Goal: Information Seeking & Learning: Compare options

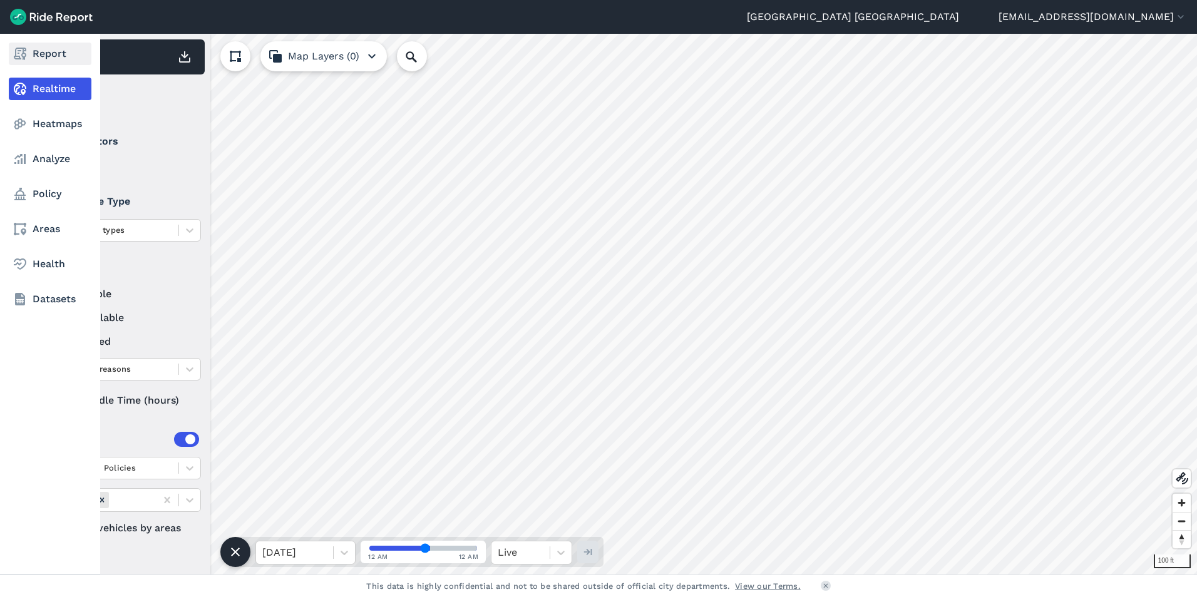
click at [58, 52] on link "Report" at bounding box center [50, 54] width 83 height 23
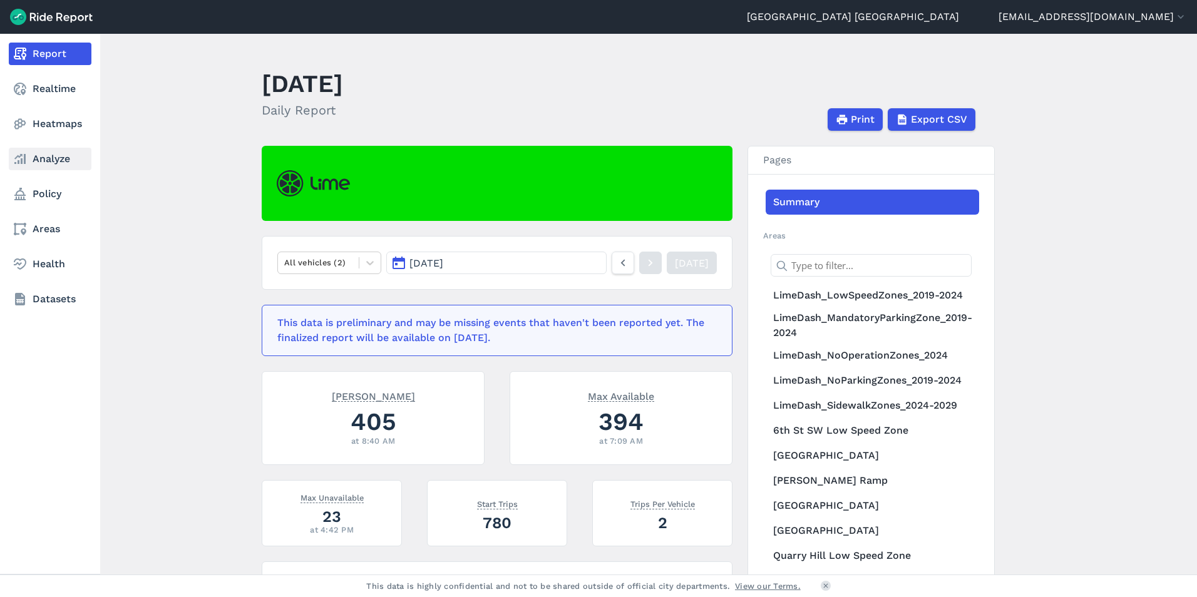
click at [51, 157] on link "Analyze" at bounding box center [50, 159] width 83 height 23
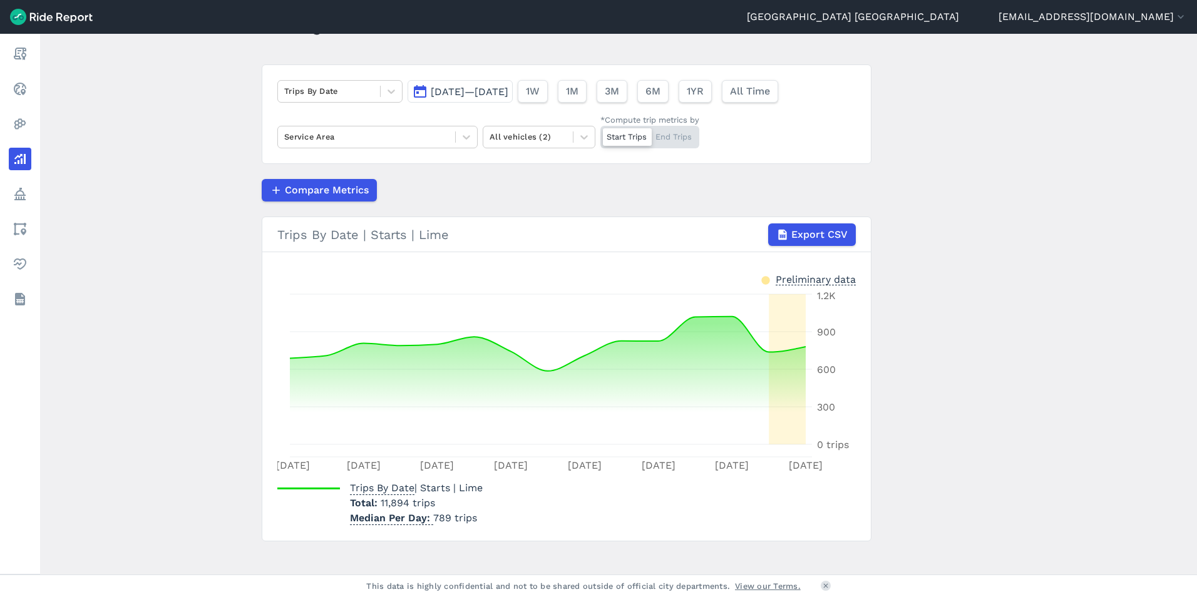
scroll to position [74, 0]
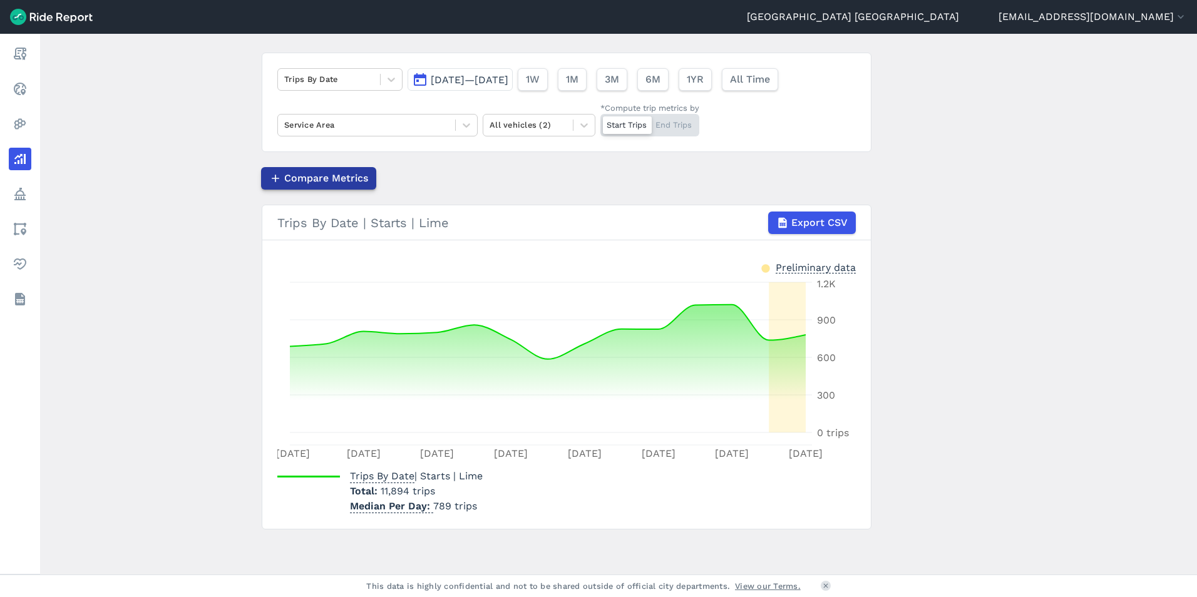
click at [325, 176] on span "Compare Metrics" at bounding box center [326, 178] width 84 height 15
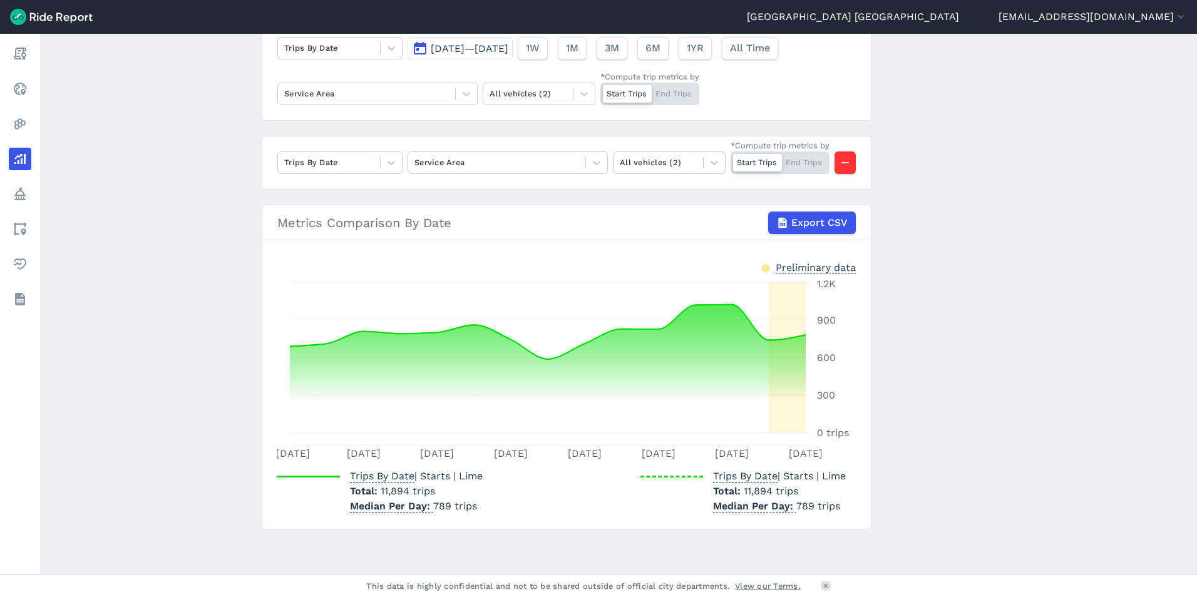
scroll to position [150, 0]
click at [801, 228] on span "Export CSV" at bounding box center [818, 222] width 56 height 15
click at [585, 170] on div "Trips By Date Service Area All vehicles (2) *Compute trip metrics by Start Trip…" at bounding box center [567, 163] width 610 height 54
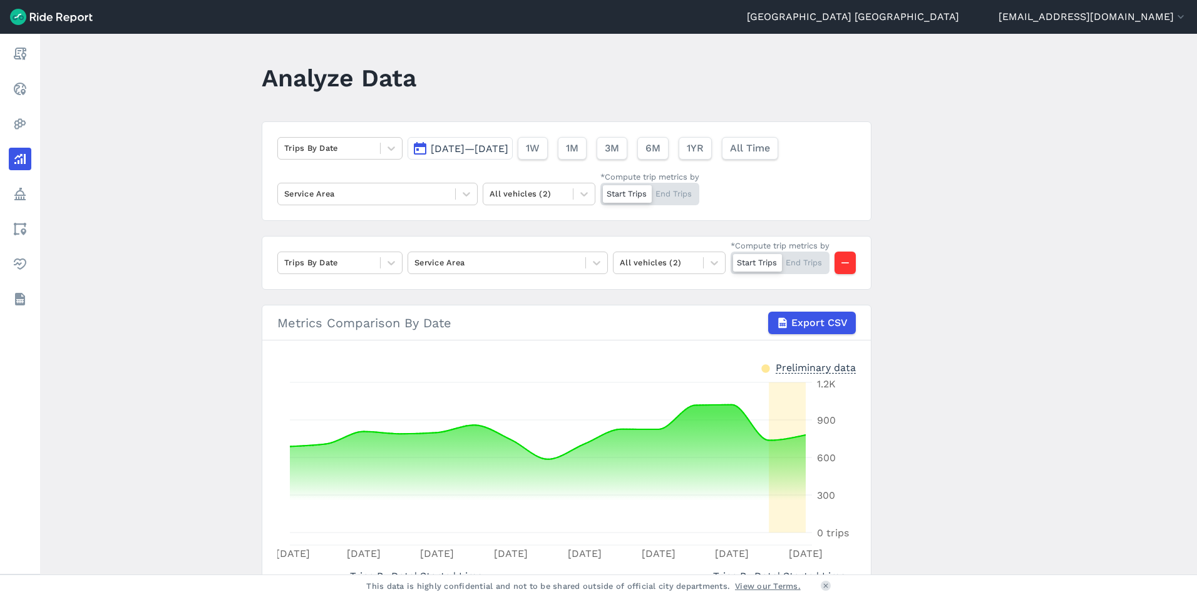
scroll to position [0, 0]
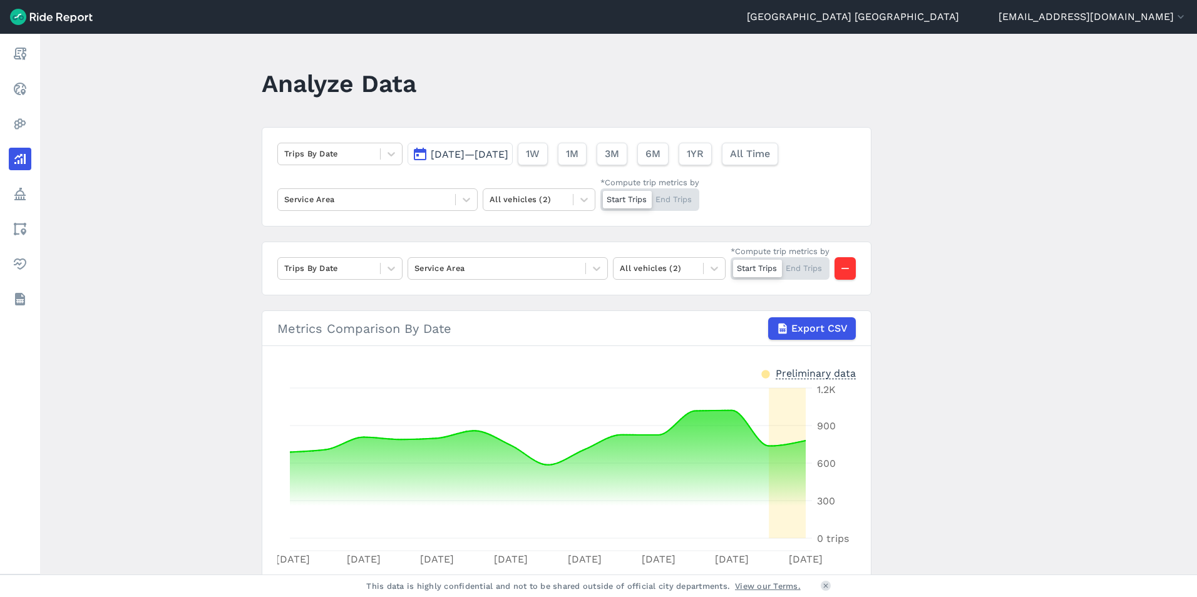
click at [483, 155] on span "[DATE]—[DATE]" at bounding box center [470, 154] width 78 height 12
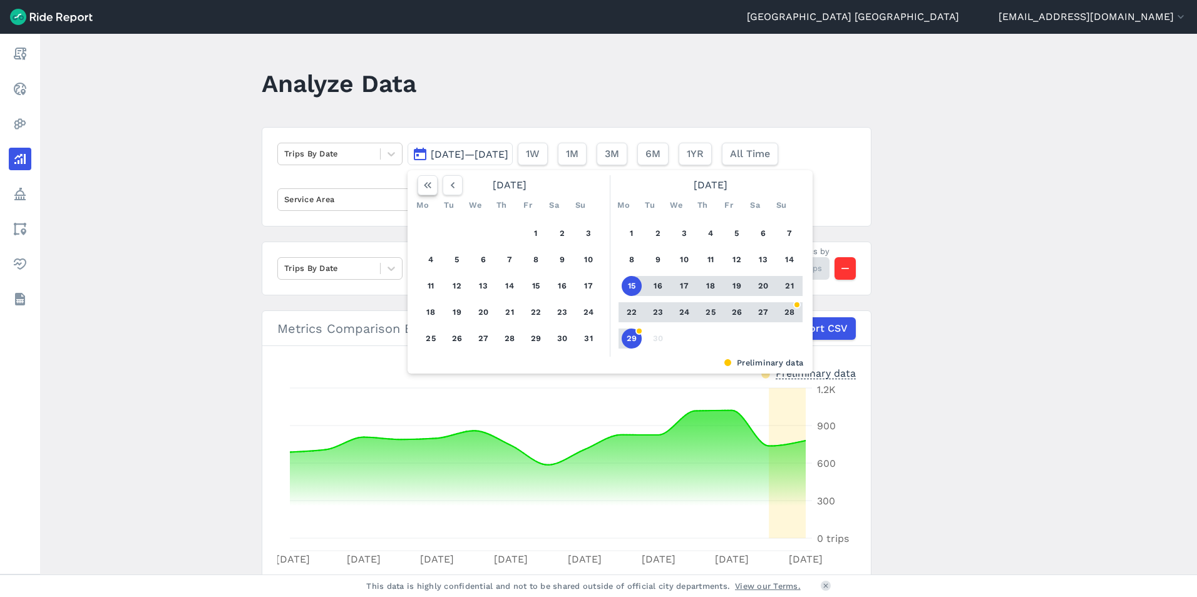
click at [425, 184] on icon "button" at bounding box center [427, 185] width 13 height 13
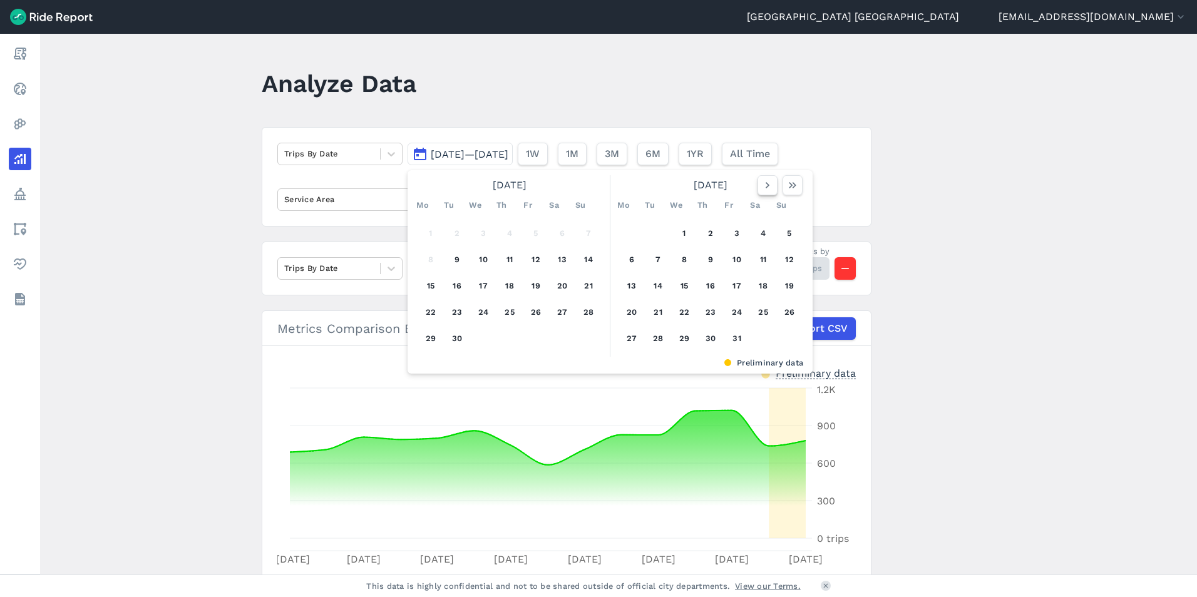
click at [771, 186] on icon "button" at bounding box center [767, 185] width 13 height 13
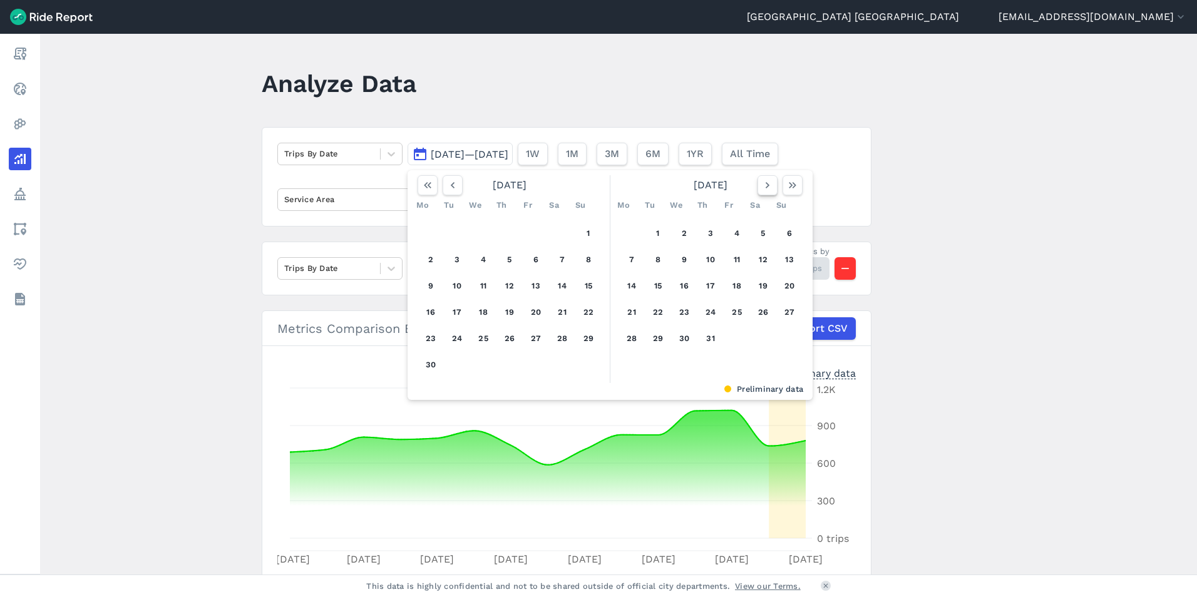
click at [771, 186] on icon "button" at bounding box center [767, 185] width 13 height 13
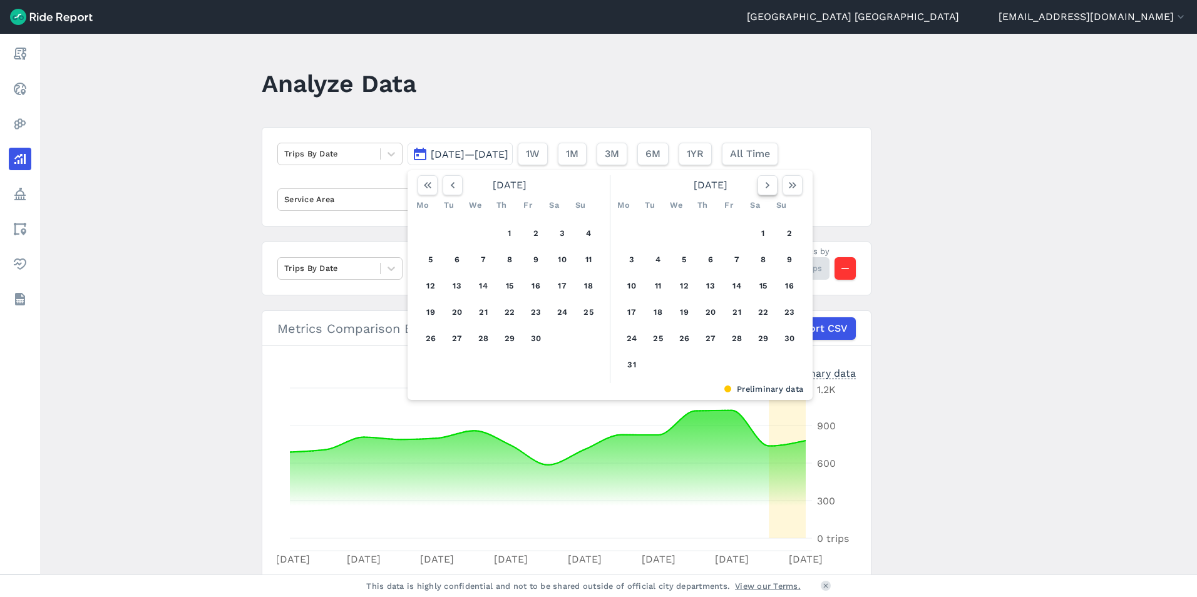
click at [771, 186] on icon "button" at bounding box center [767, 185] width 13 height 13
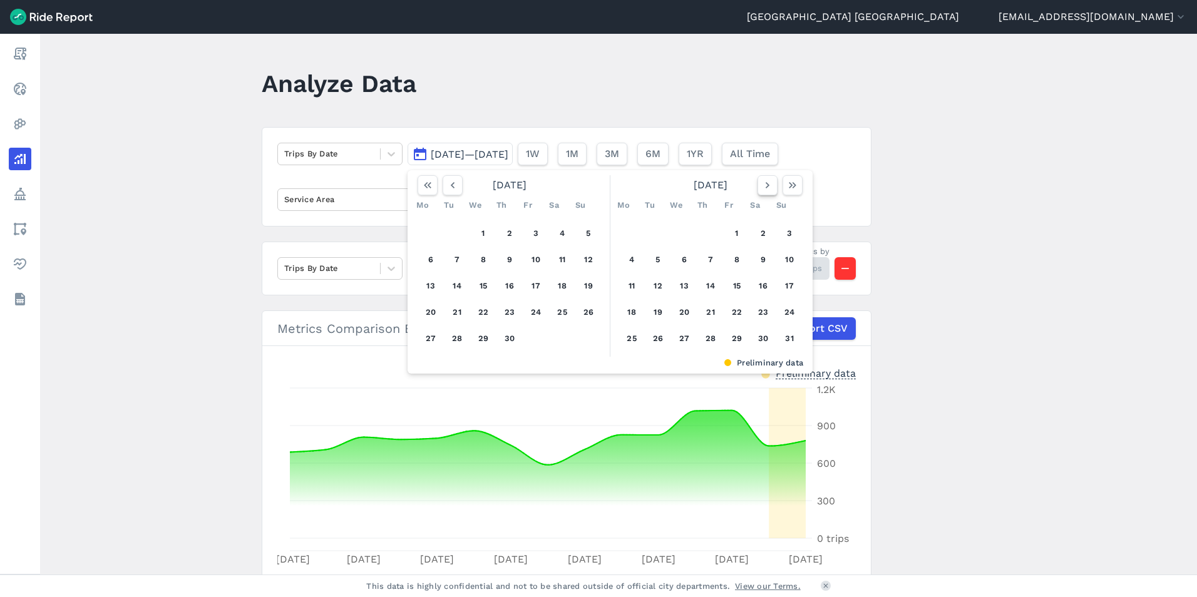
click at [771, 186] on icon "button" at bounding box center [767, 185] width 13 height 13
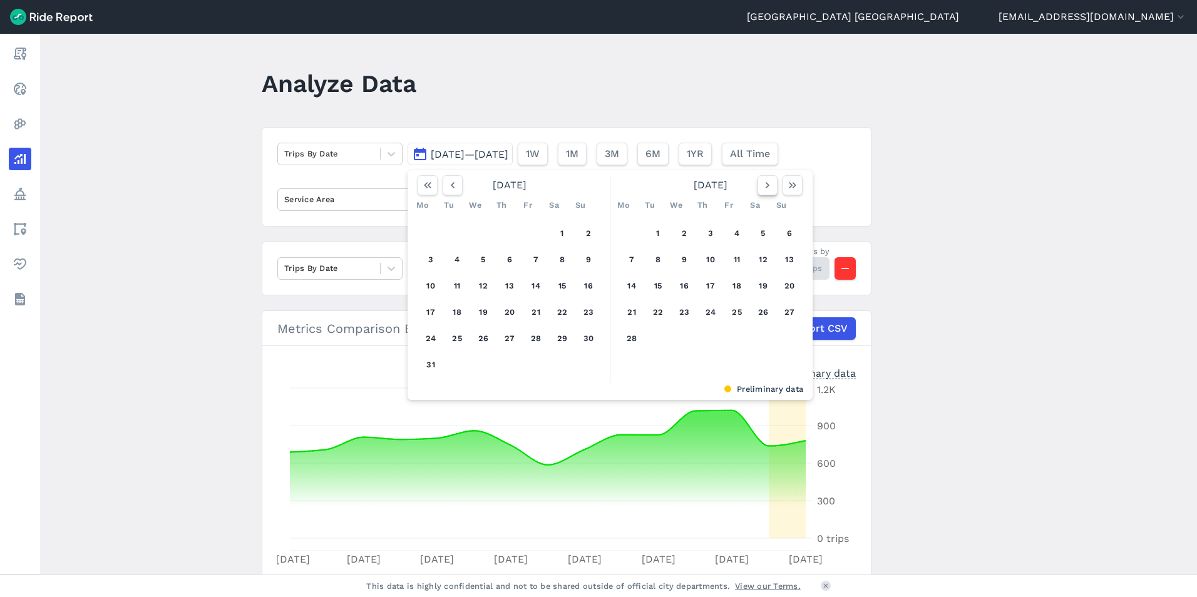
click at [771, 186] on icon "button" at bounding box center [767, 185] width 13 height 13
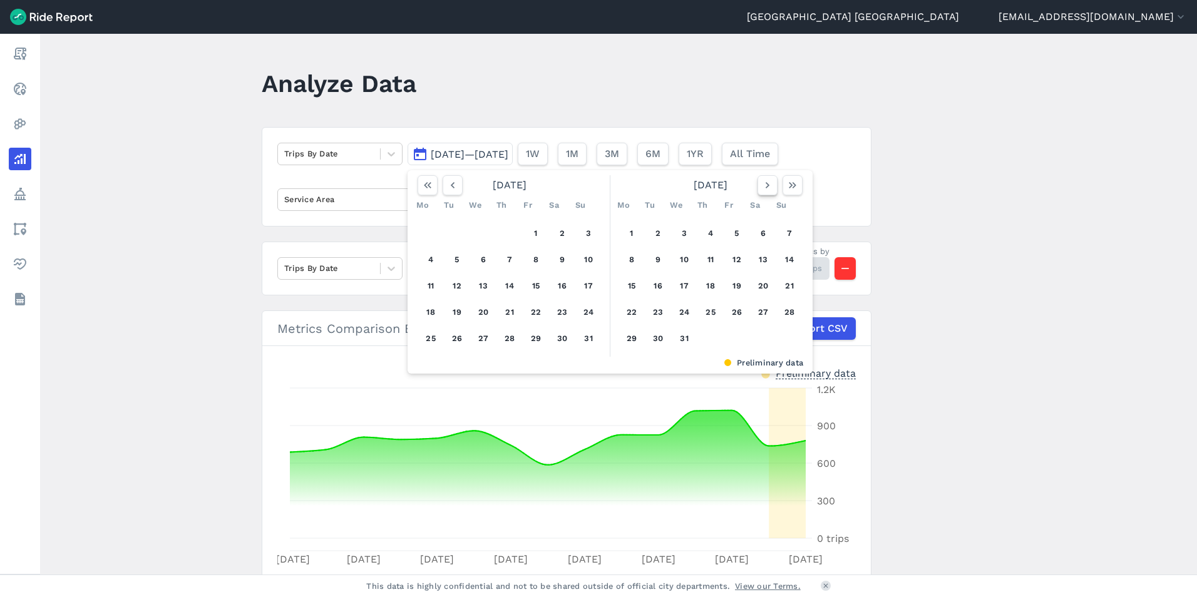
click at [771, 186] on icon "button" at bounding box center [767, 185] width 13 height 13
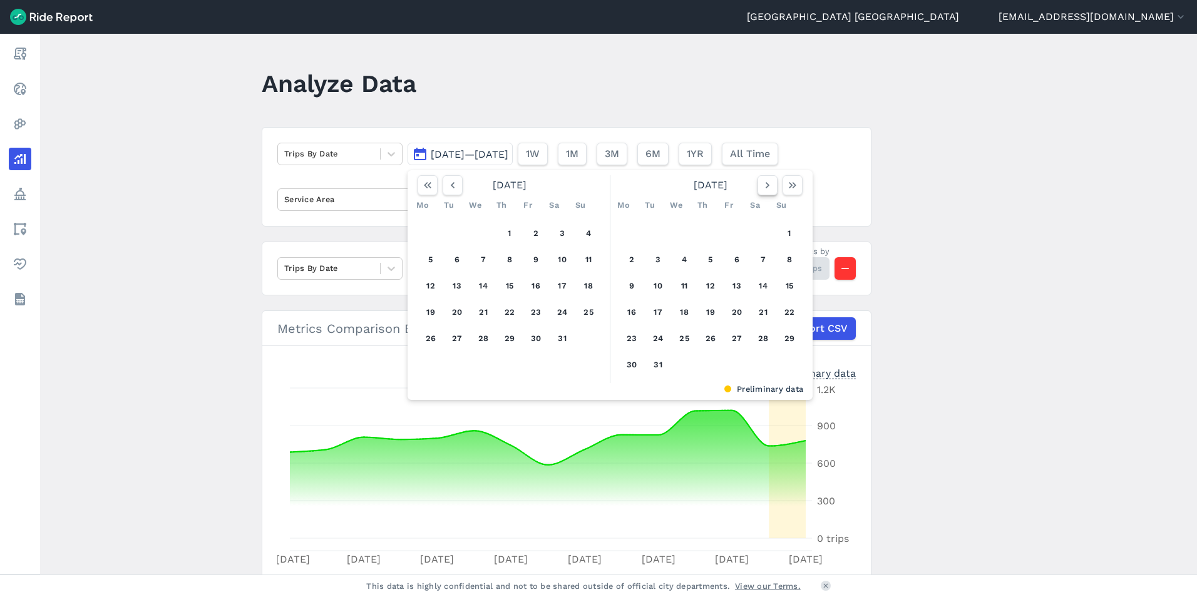
click at [771, 186] on icon "button" at bounding box center [767, 185] width 13 height 13
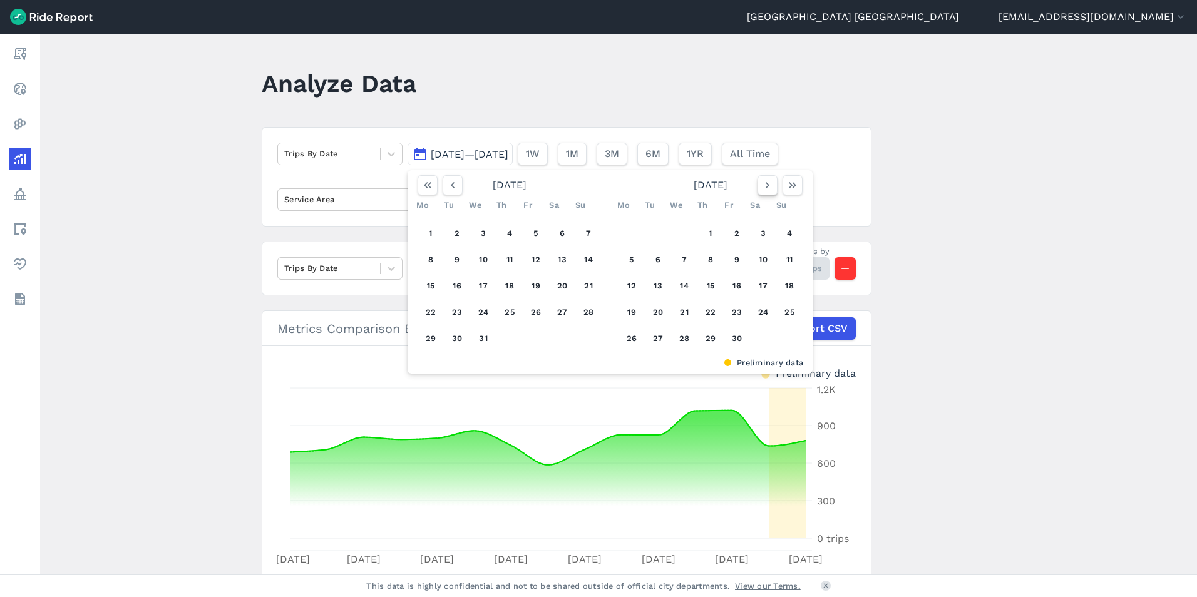
click at [771, 186] on icon "button" at bounding box center [767, 185] width 13 height 13
click at [732, 289] on button "15" at bounding box center [737, 286] width 20 height 20
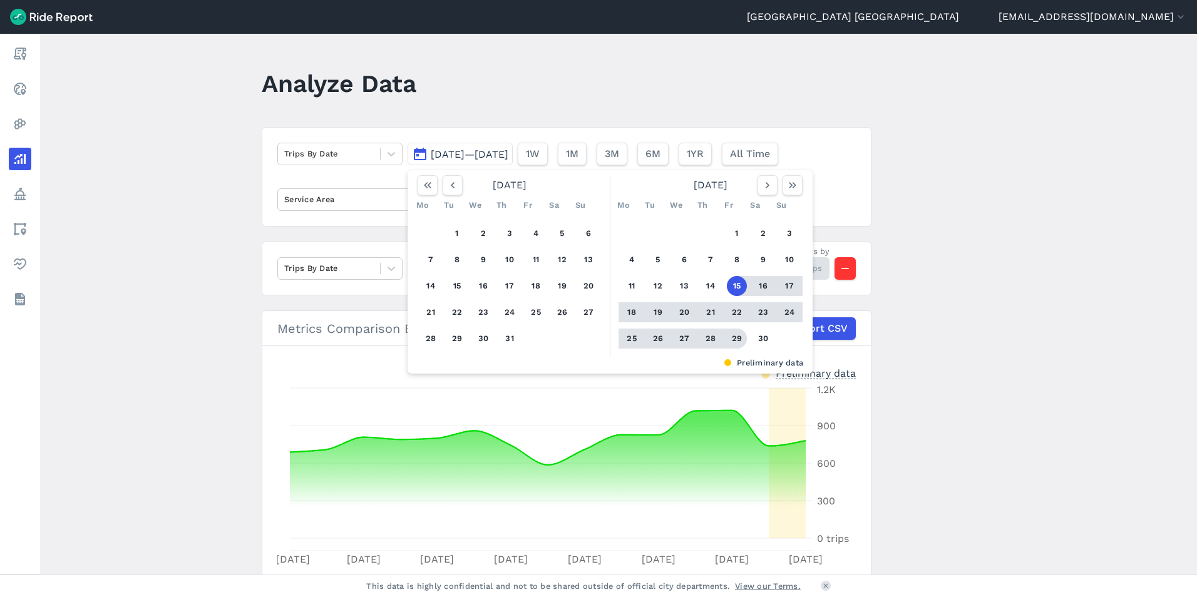
click at [732, 340] on button "29" at bounding box center [737, 339] width 20 height 20
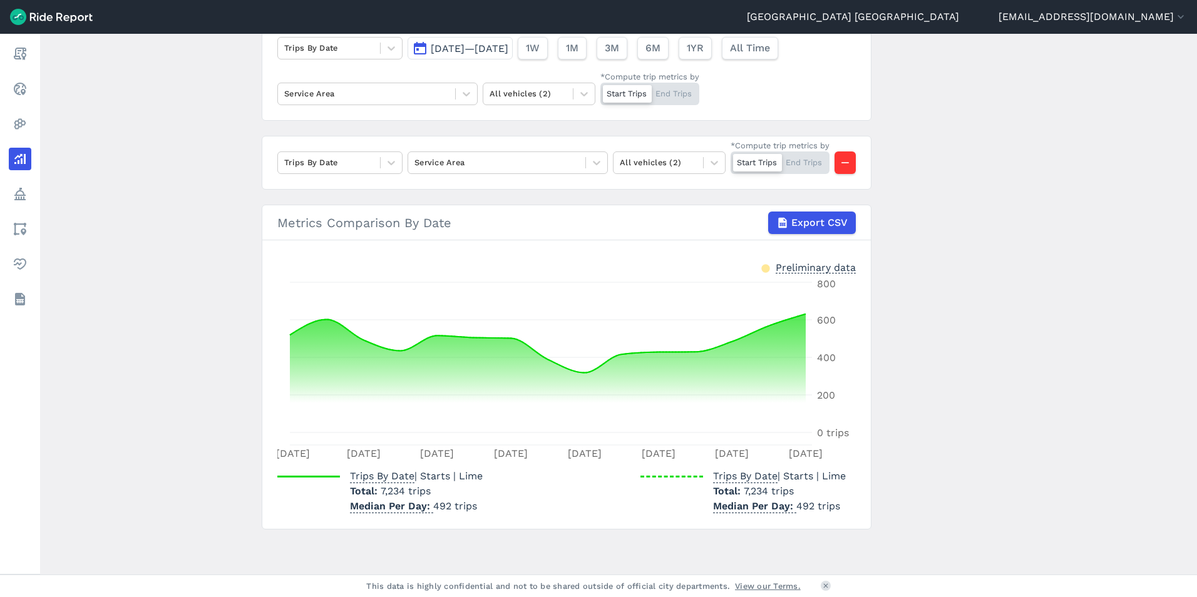
scroll to position [150, 0]
click at [835, 219] on span "Export CSV" at bounding box center [818, 222] width 56 height 15
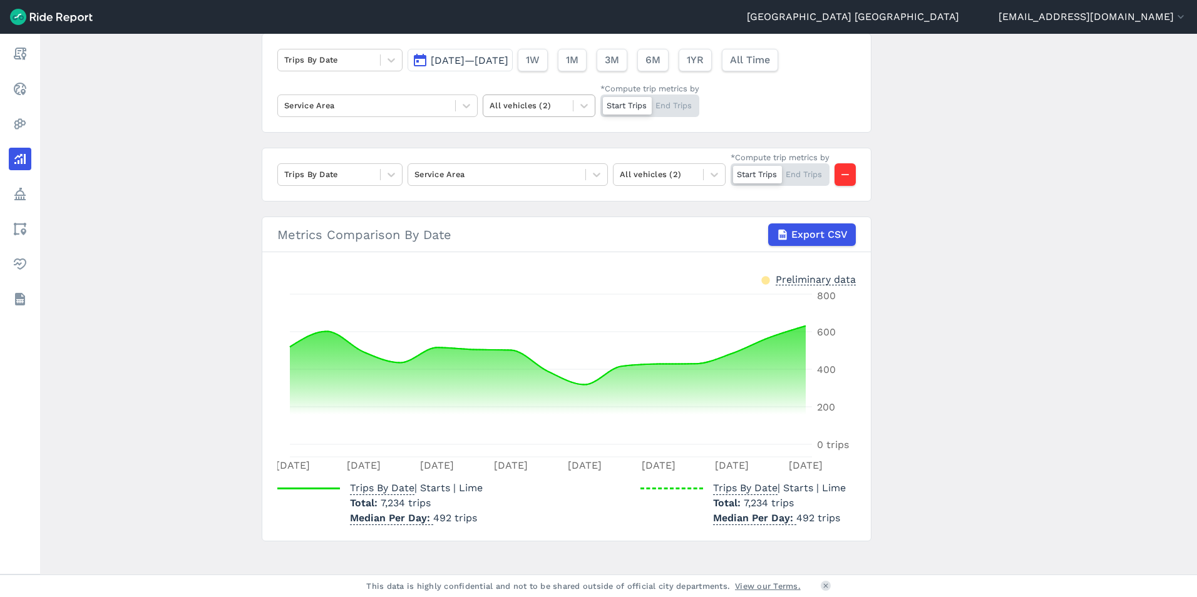
scroll to position [25, 0]
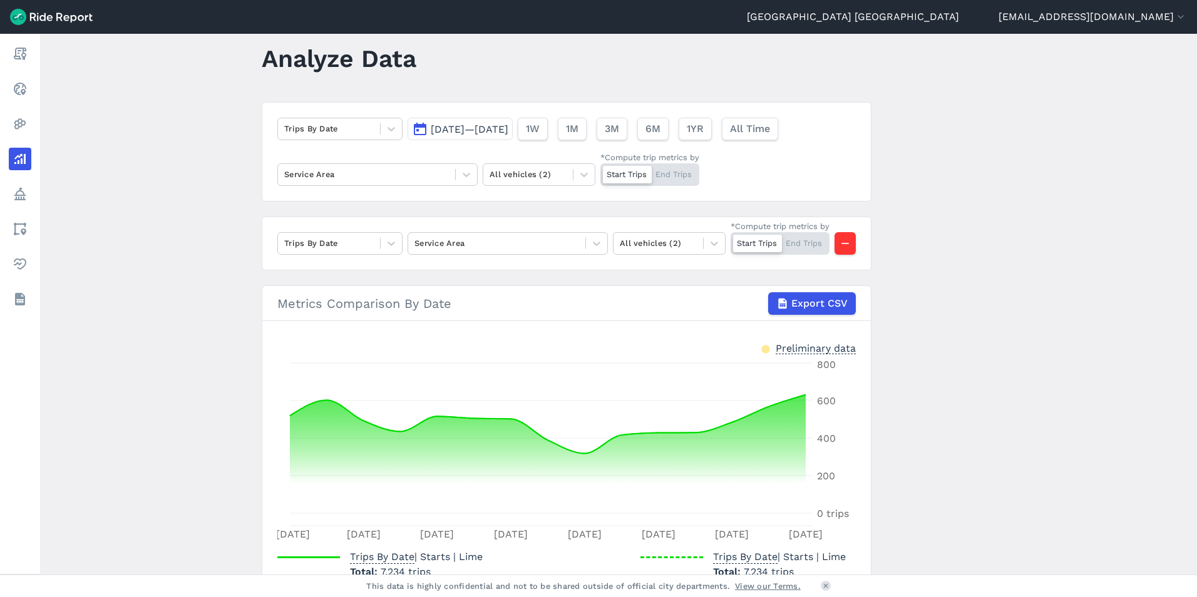
click at [508, 125] on span "[DATE]—[DATE]" at bounding box center [470, 129] width 78 height 12
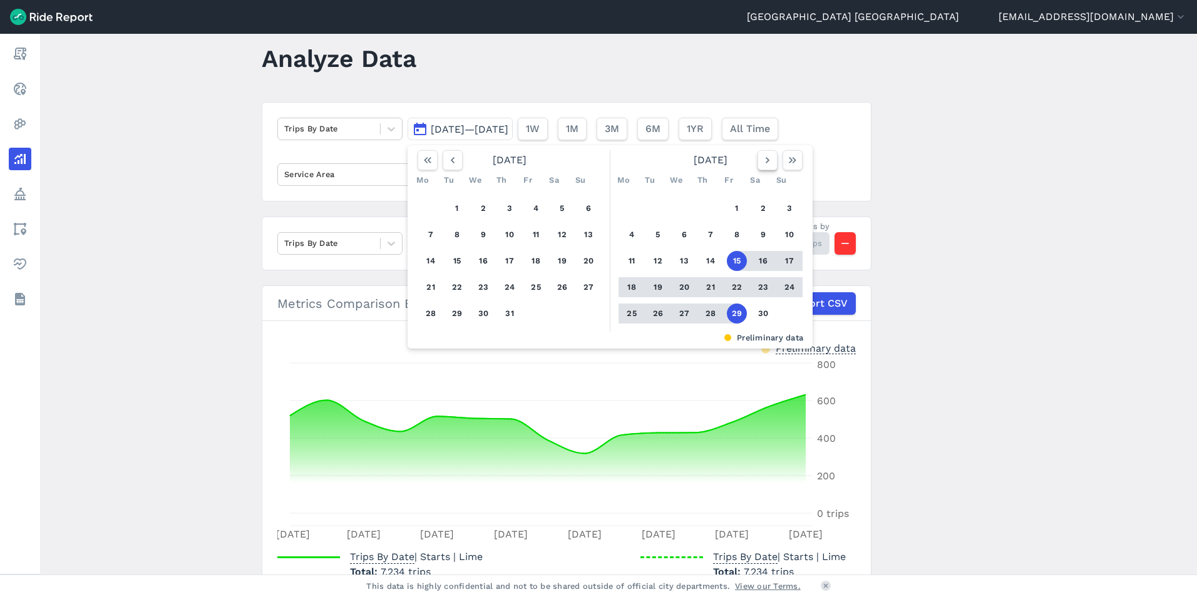
click at [767, 159] on icon "button" at bounding box center [767, 160] width 13 height 13
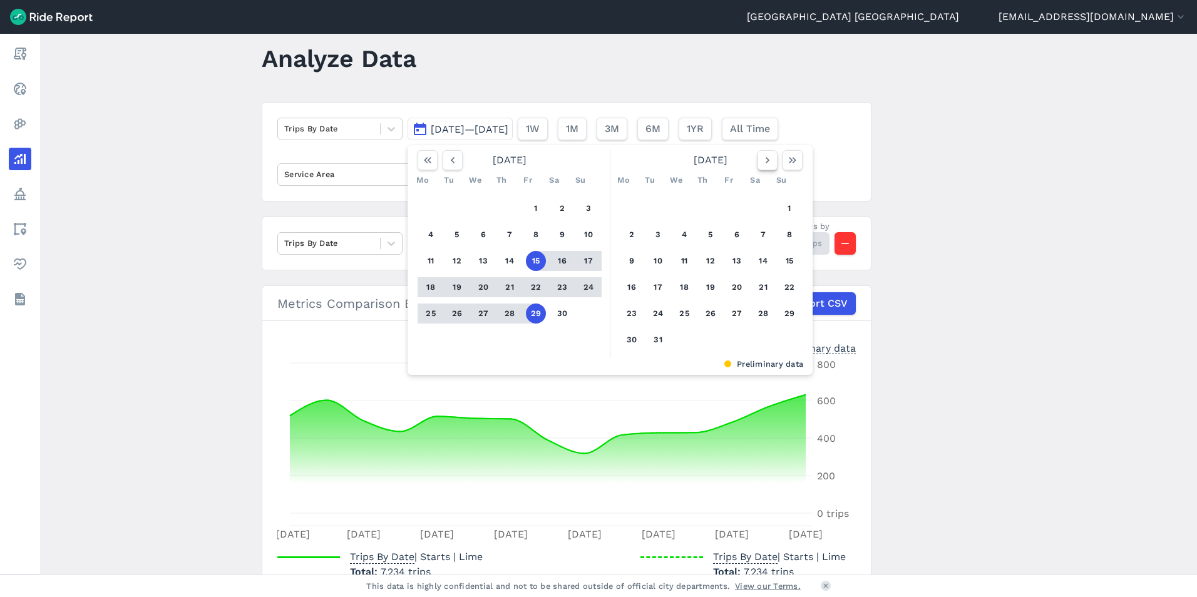
click at [767, 159] on icon "button" at bounding box center [767, 160] width 13 height 13
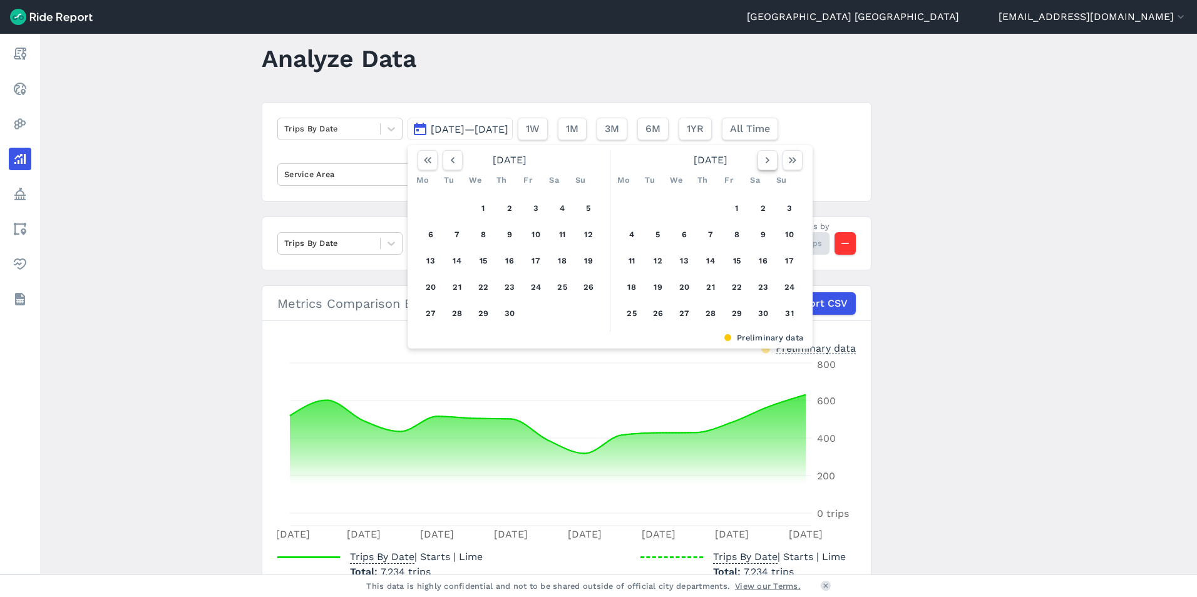
click at [767, 159] on icon "button" at bounding box center [767, 160] width 13 height 13
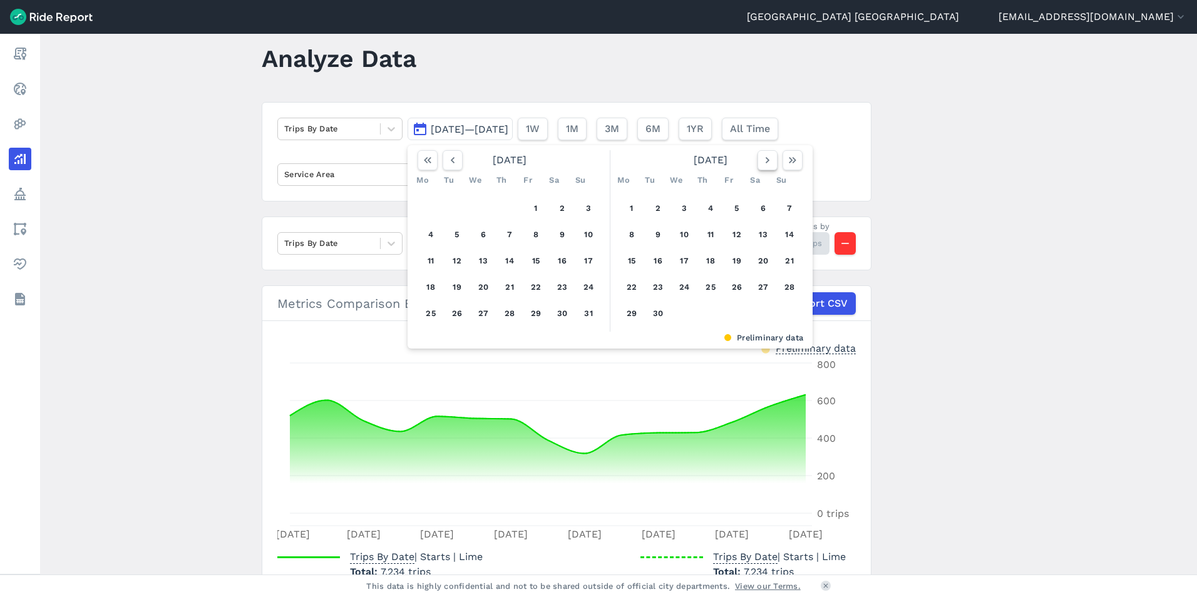
click at [766, 160] on use "button" at bounding box center [767, 160] width 4 height 6
click at [785, 257] on button "15" at bounding box center [789, 261] width 20 height 20
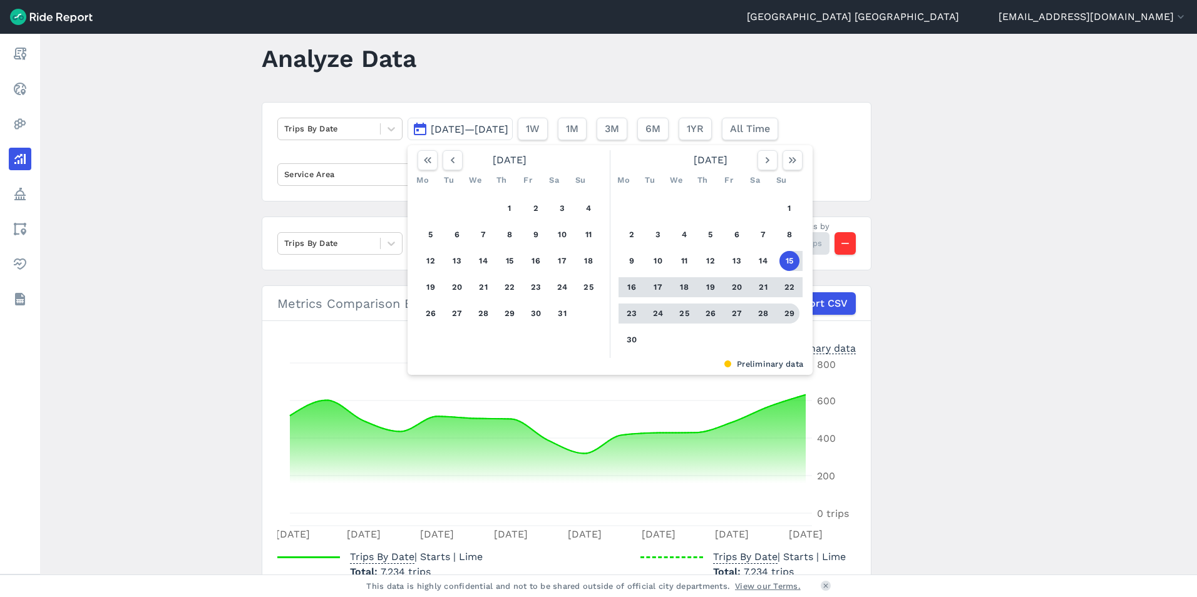
click at [784, 311] on button "29" at bounding box center [789, 314] width 20 height 20
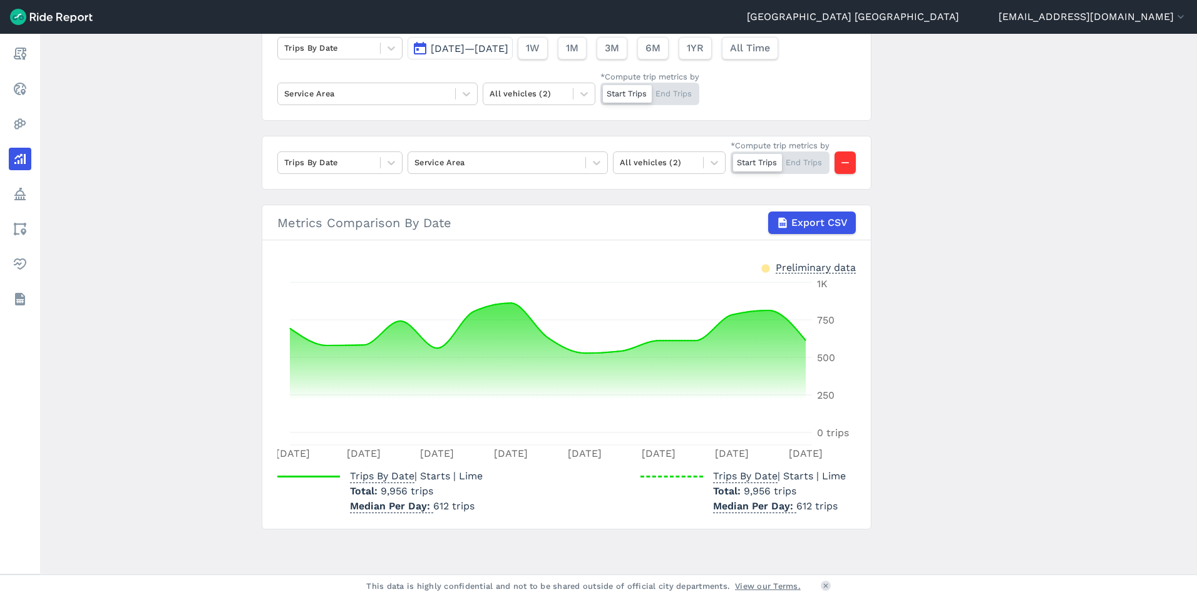
scroll to position [150, 0]
click at [800, 222] on span "Export CSV" at bounding box center [818, 222] width 56 height 15
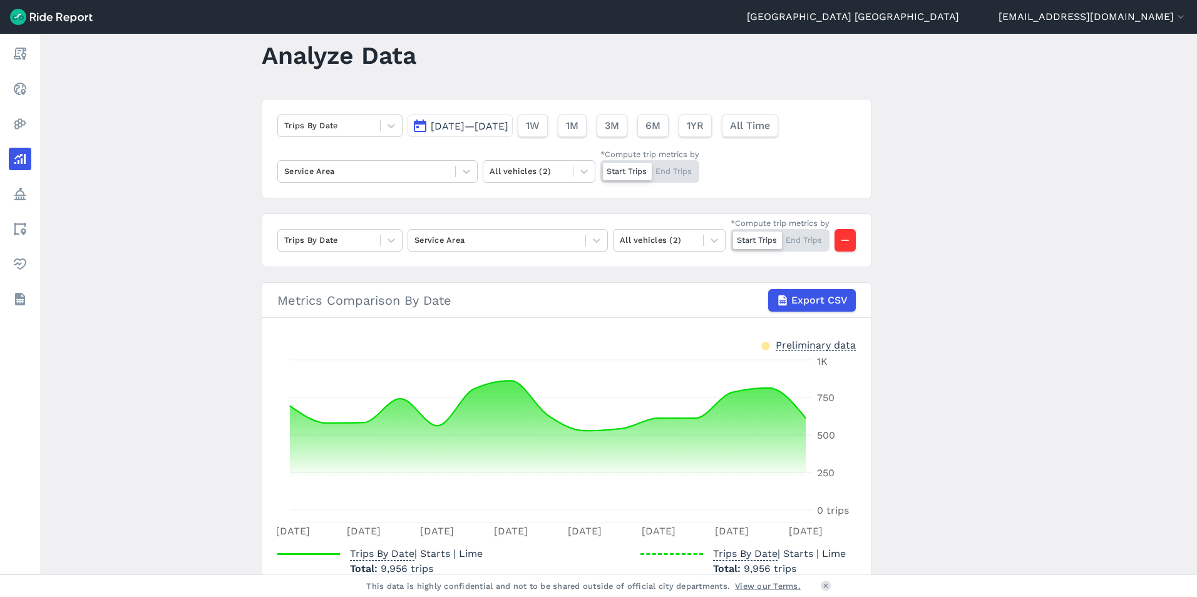
scroll to position [25, 0]
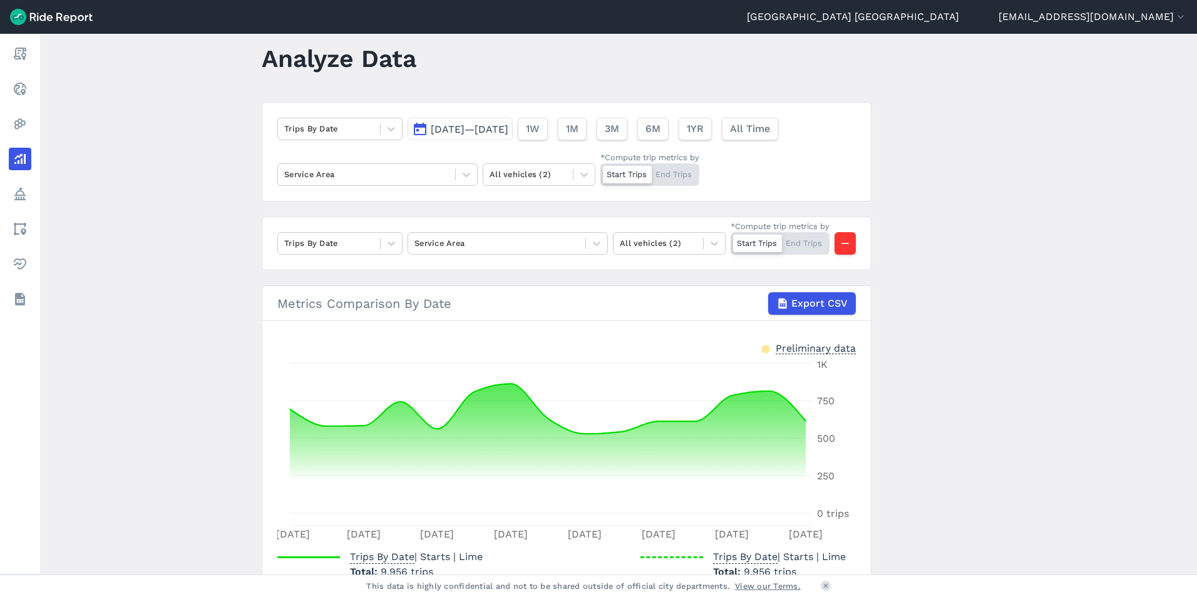
click at [508, 129] on span "[DATE]—[DATE]" at bounding box center [470, 129] width 78 height 12
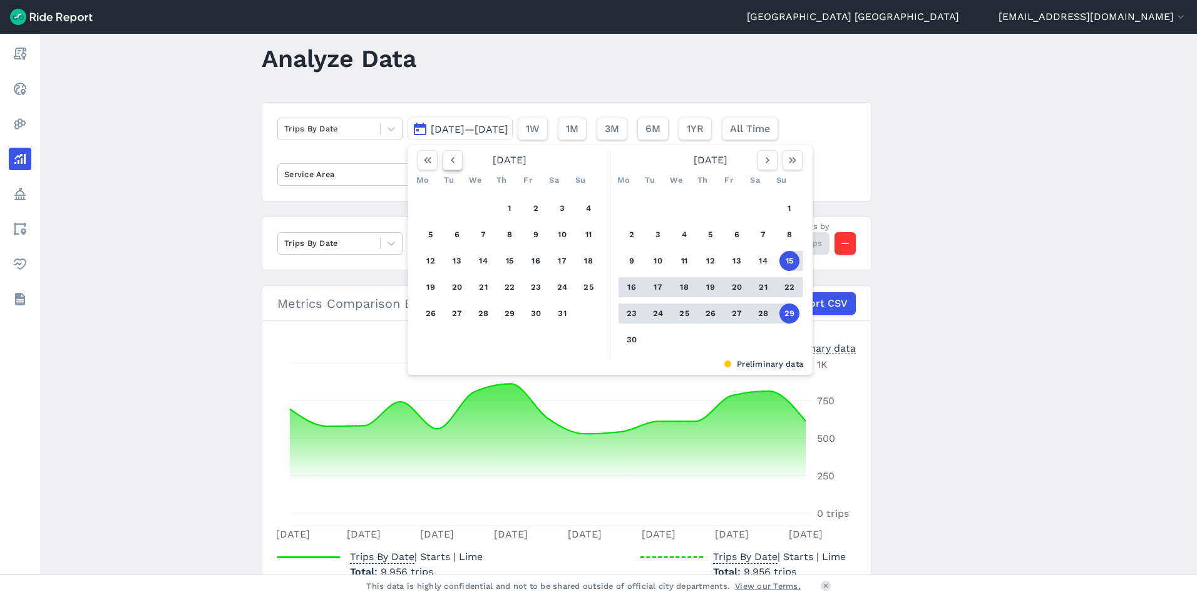
click at [451, 160] on use "button" at bounding box center [453, 160] width 4 height 6
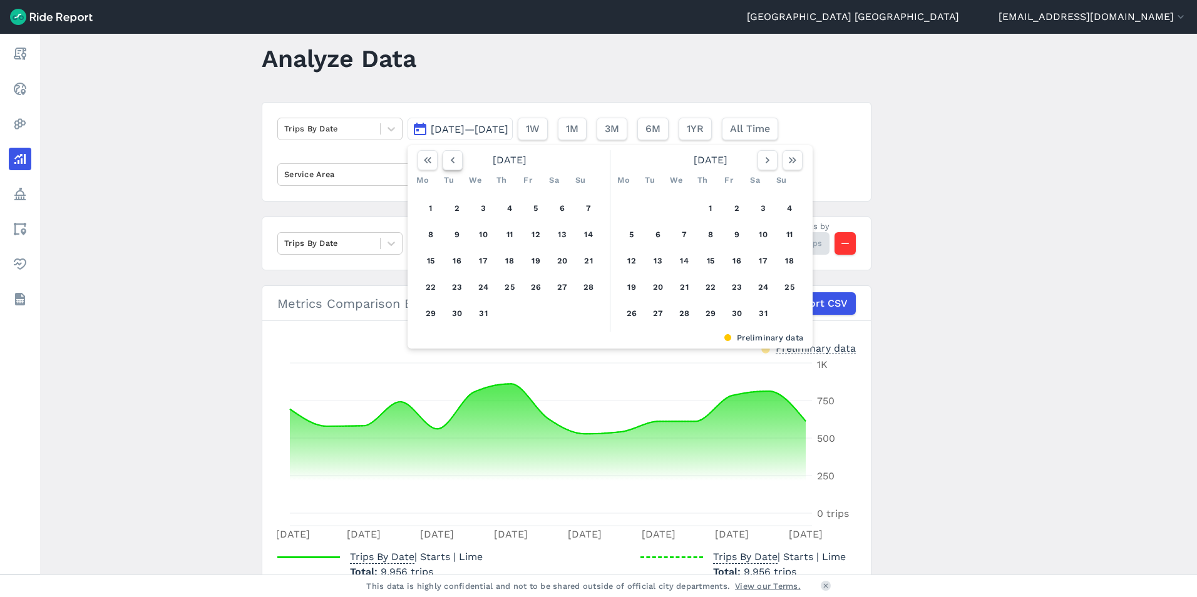
click at [451, 160] on use "button" at bounding box center [453, 160] width 4 height 6
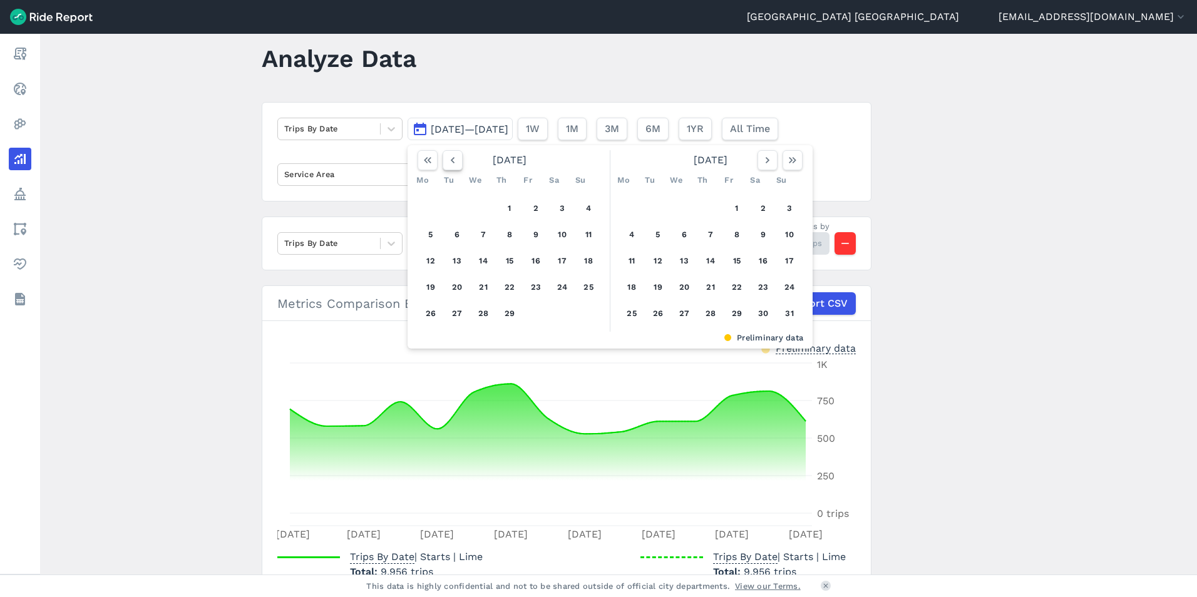
click at [451, 160] on use "button" at bounding box center [453, 160] width 4 height 6
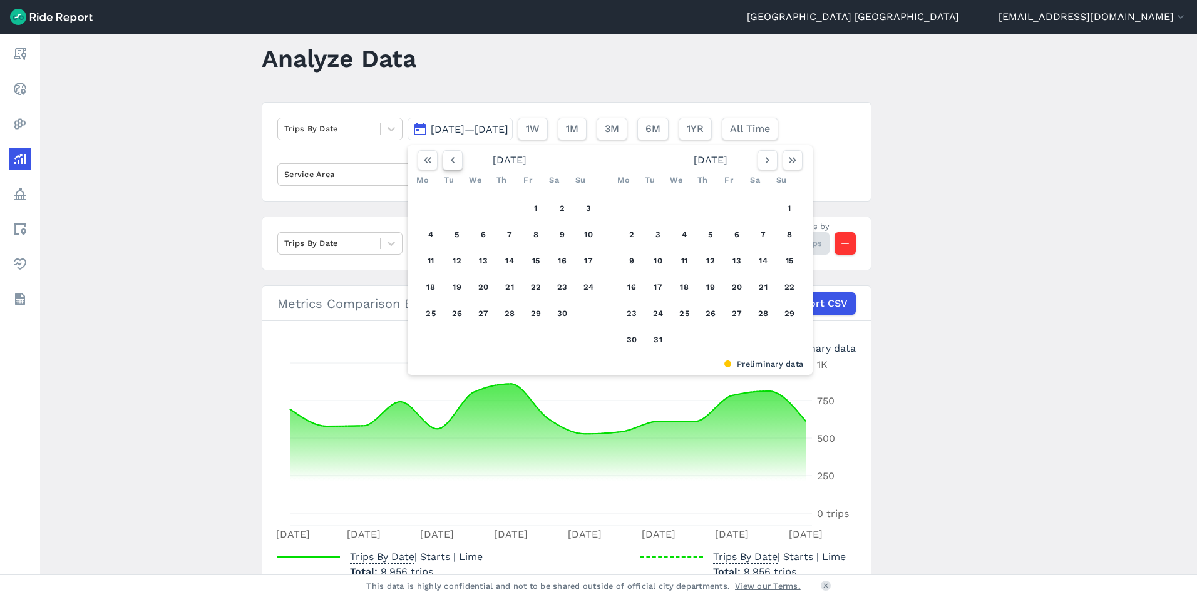
click at [451, 160] on use "button" at bounding box center [453, 160] width 4 height 6
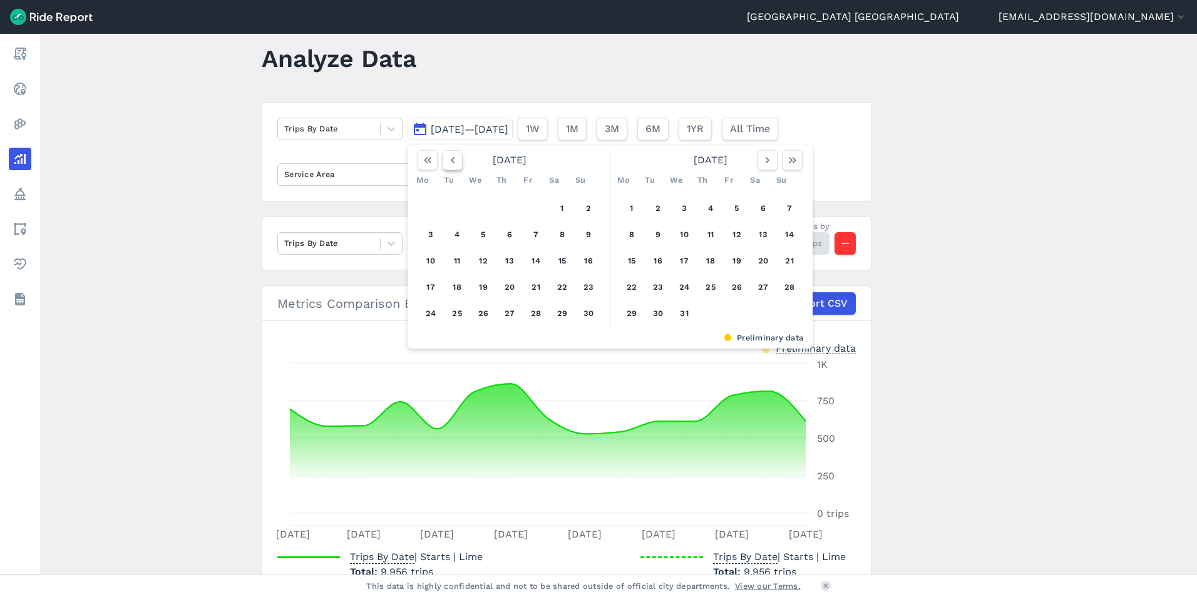
click at [451, 160] on use "button" at bounding box center [453, 160] width 4 height 6
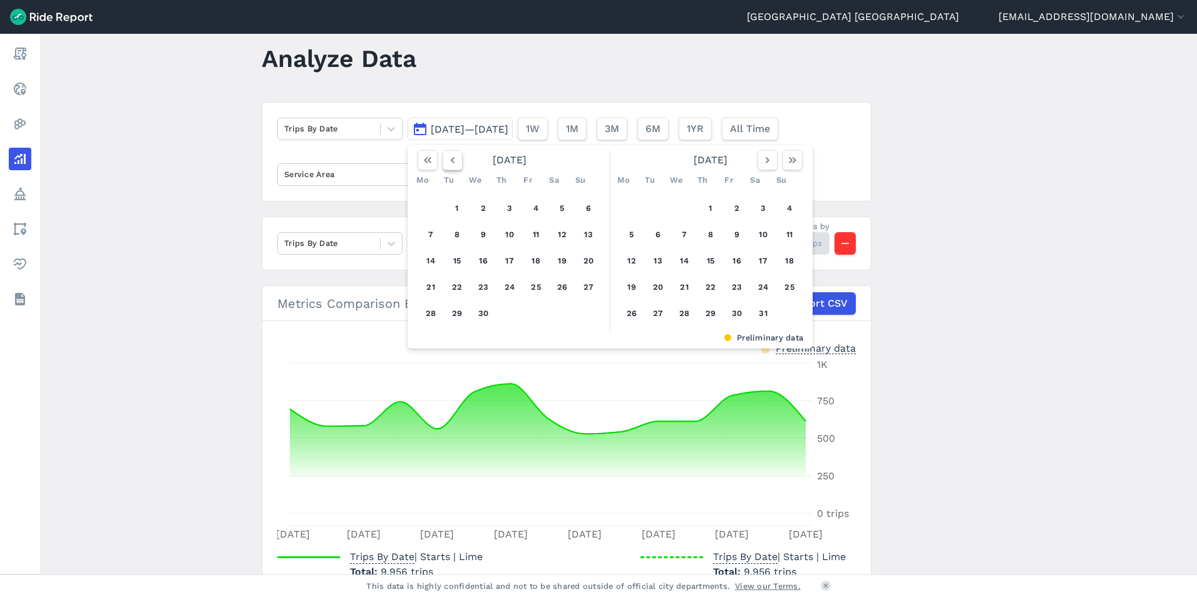
click at [451, 160] on use "button" at bounding box center [453, 160] width 4 height 6
click at [762, 156] on icon "button" at bounding box center [767, 160] width 13 height 13
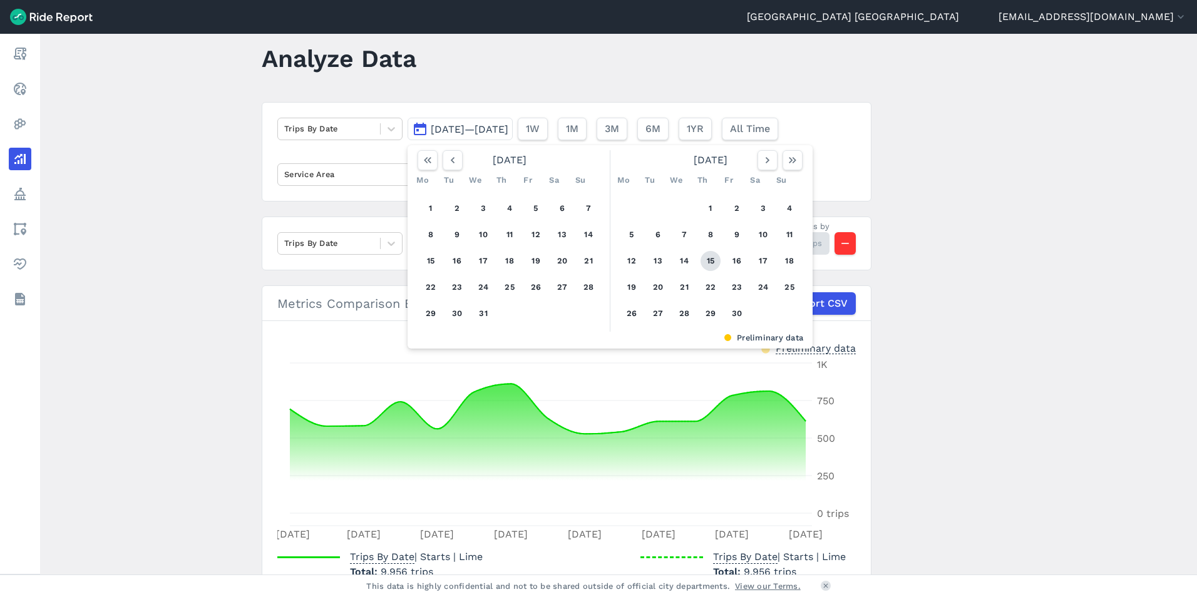
click at [707, 260] on button "15" at bounding box center [710, 261] width 20 height 20
click at [708, 313] on button "29" at bounding box center [710, 314] width 20 height 20
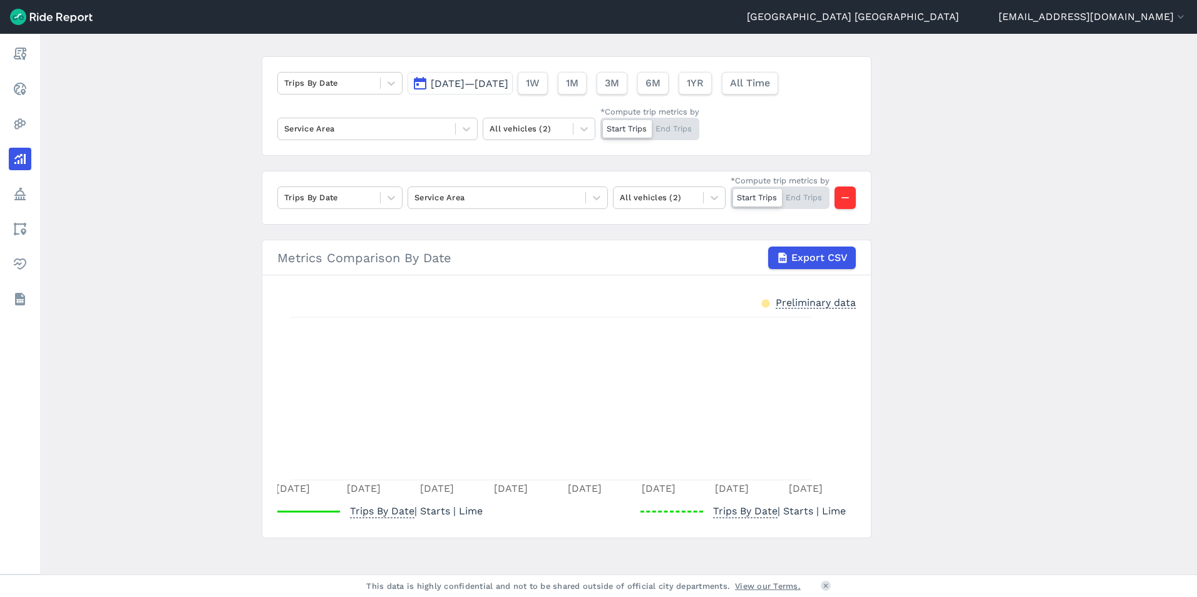
scroll to position [88, 0]
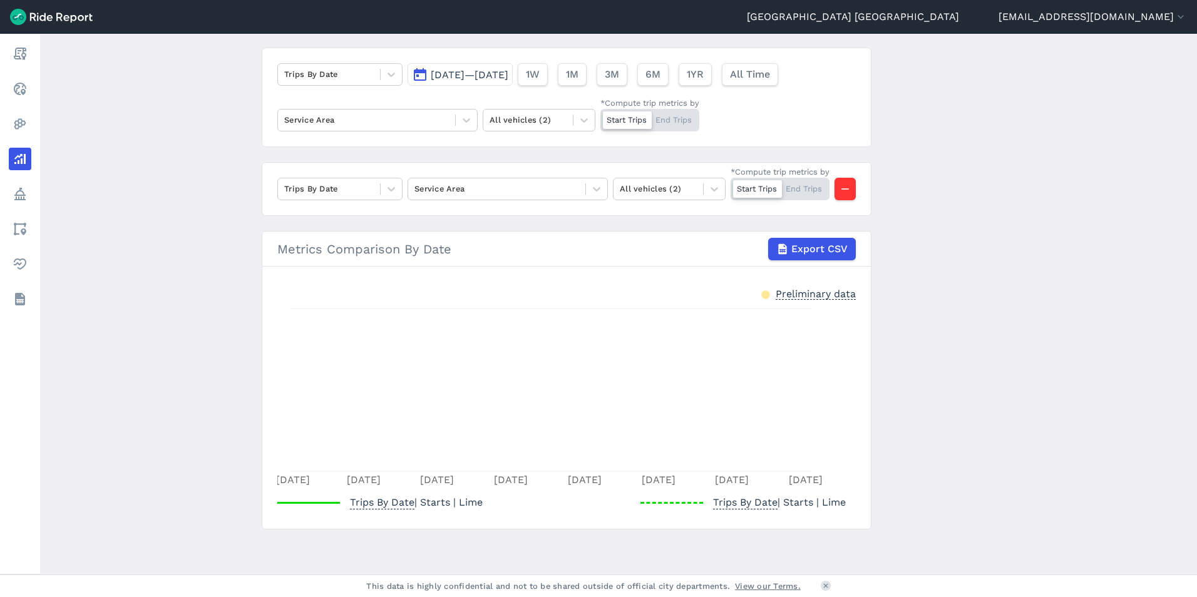
click at [508, 69] on span "[DATE]—[DATE]" at bounding box center [470, 75] width 78 height 12
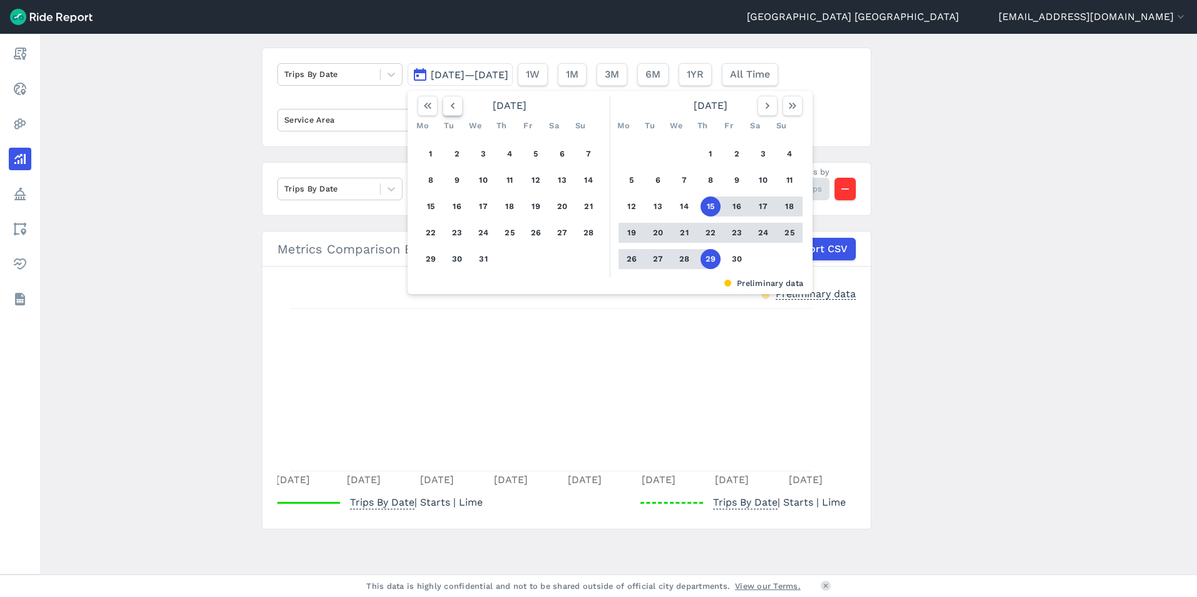
click at [449, 100] on icon "button" at bounding box center [452, 106] width 13 height 13
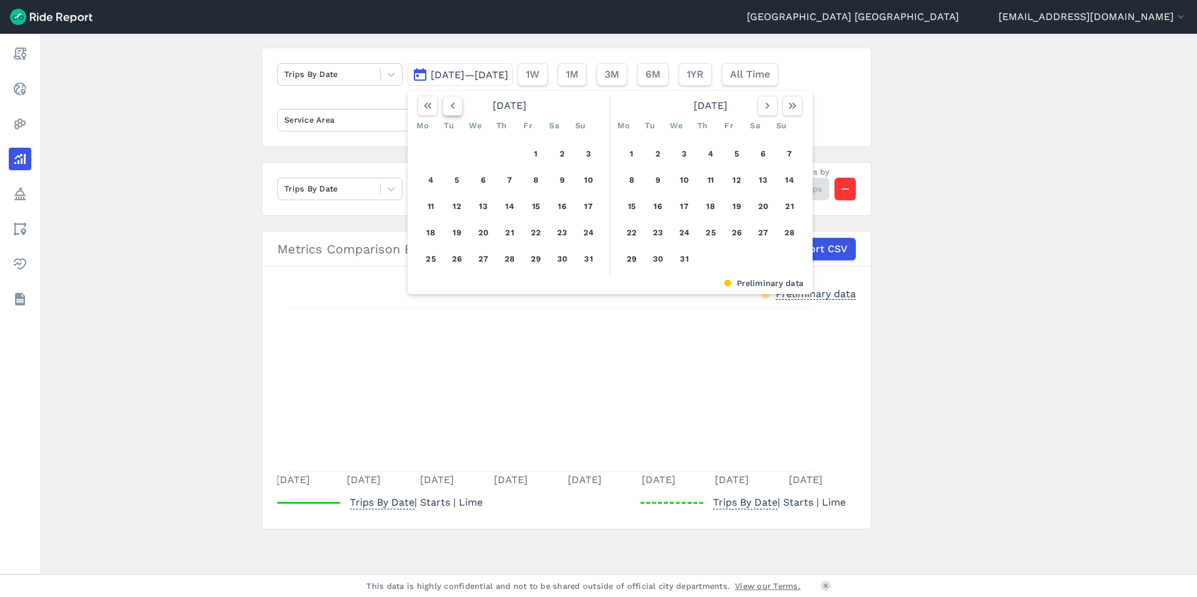
click at [449, 100] on icon "button" at bounding box center [452, 106] width 13 height 13
click at [452, 100] on icon "button" at bounding box center [452, 106] width 13 height 13
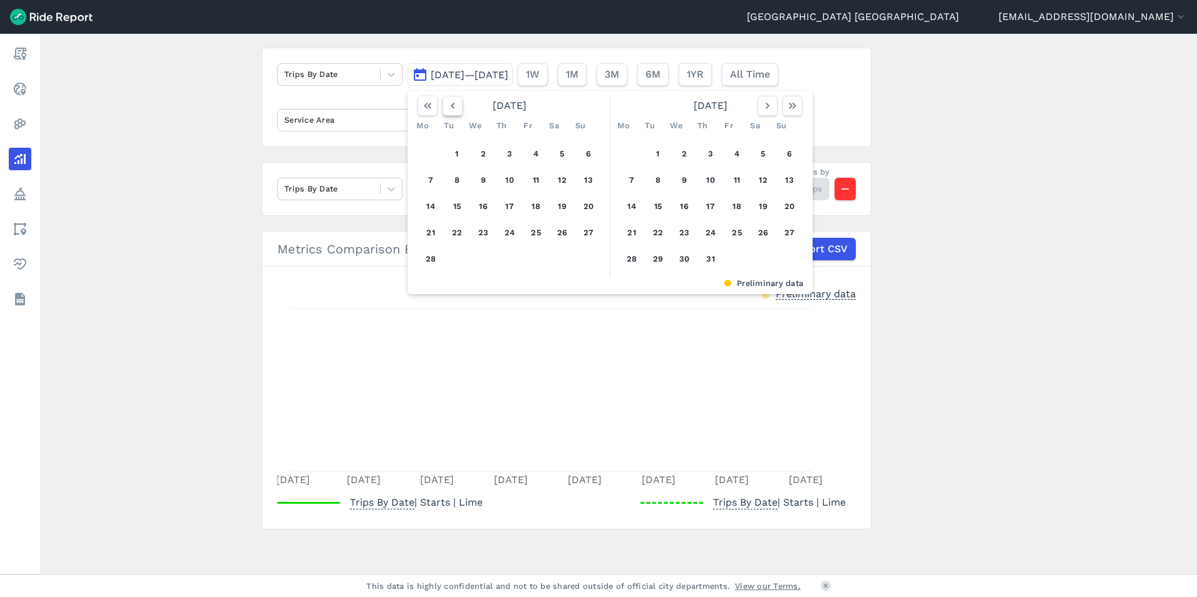
click at [452, 100] on icon "button" at bounding box center [452, 106] width 13 height 13
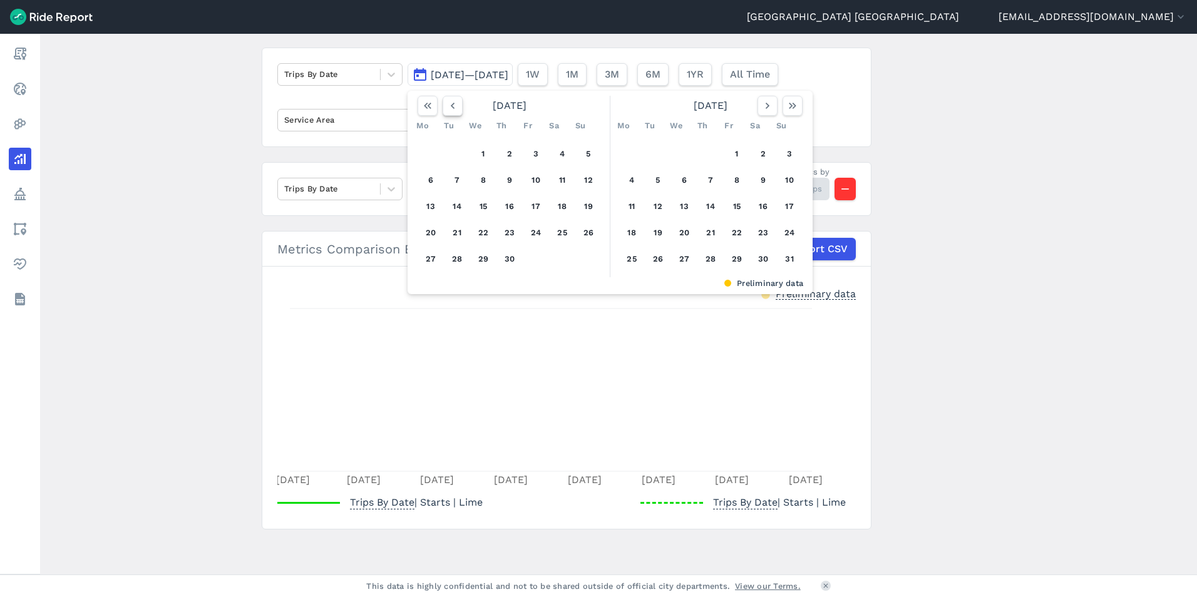
click at [452, 100] on icon "button" at bounding box center [452, 106] width 13 height 13
click at [678, 197] on button "15" at bounding box center [684, 207] width 20 height 20
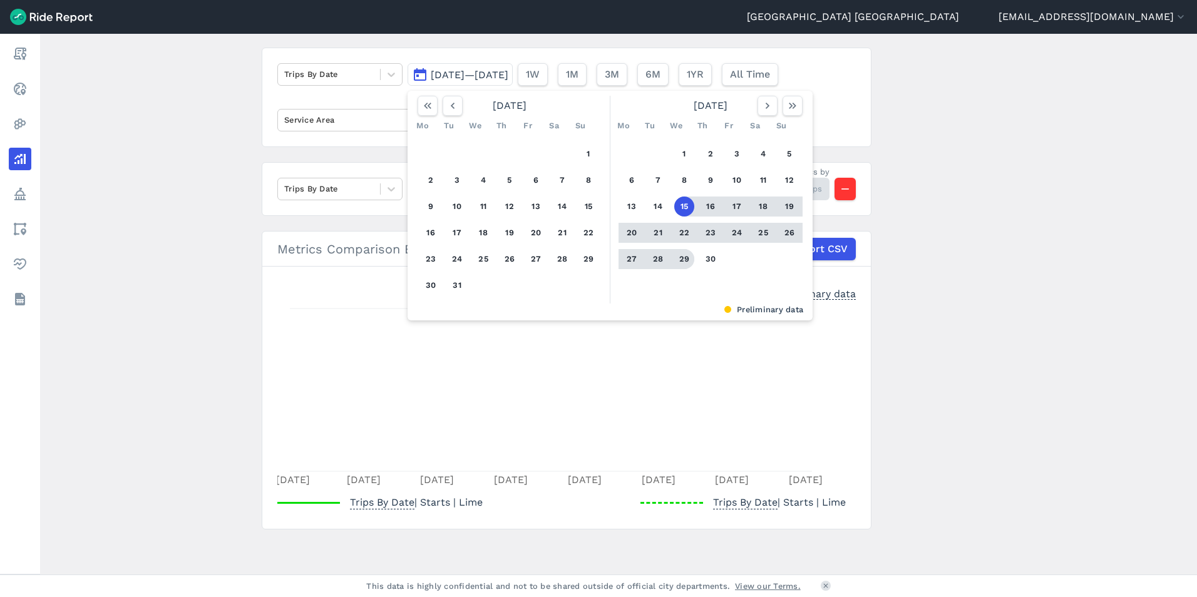
click at [680, 253] on button "29" at bounding box center [684, 259] width 20 height 20
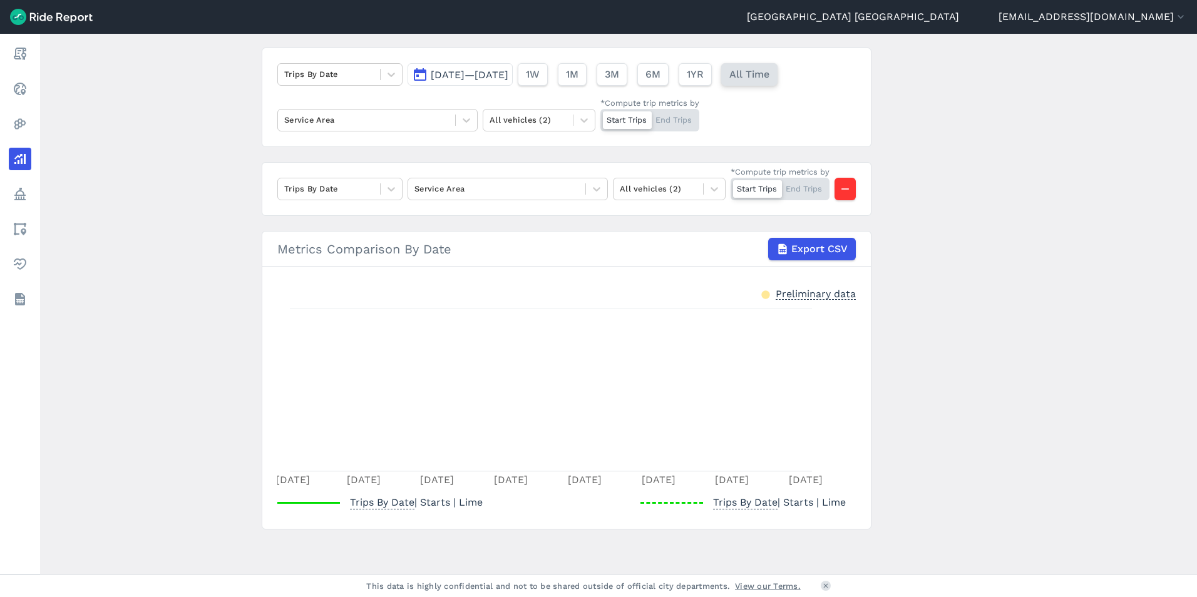
click at [769, 67] on span "All Time" at bounding box center [749, 74] width 40 height 15
